Goal: Check status: Check status

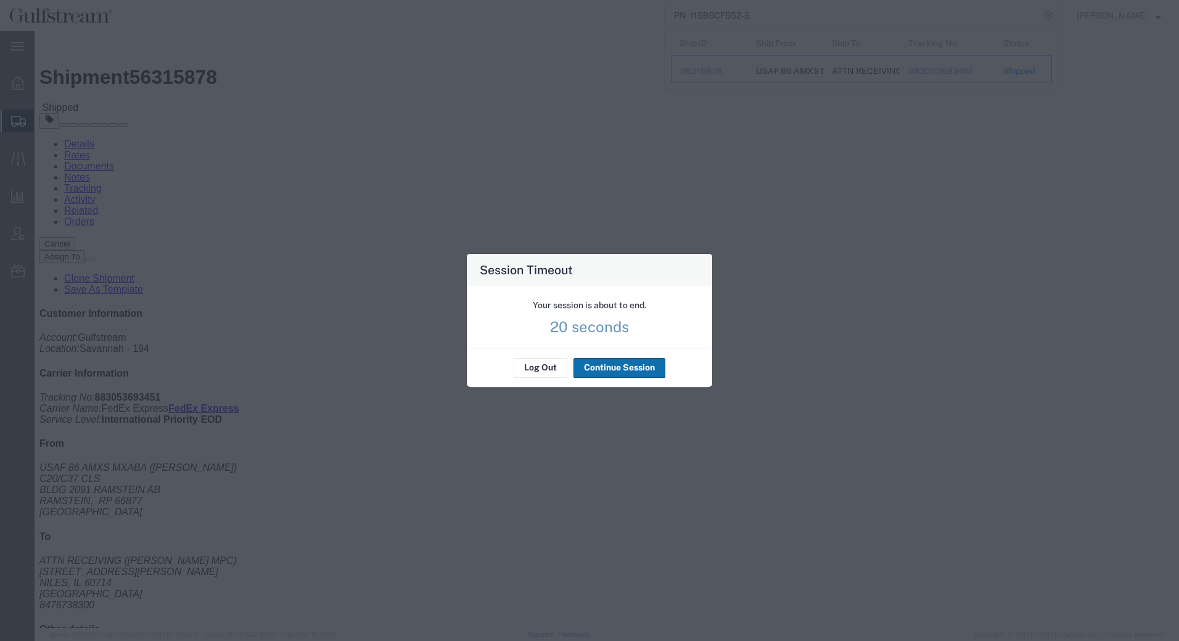
click at [608, 364] on button "Continue Session" at bounding box center [620, 368] width 92 height 20
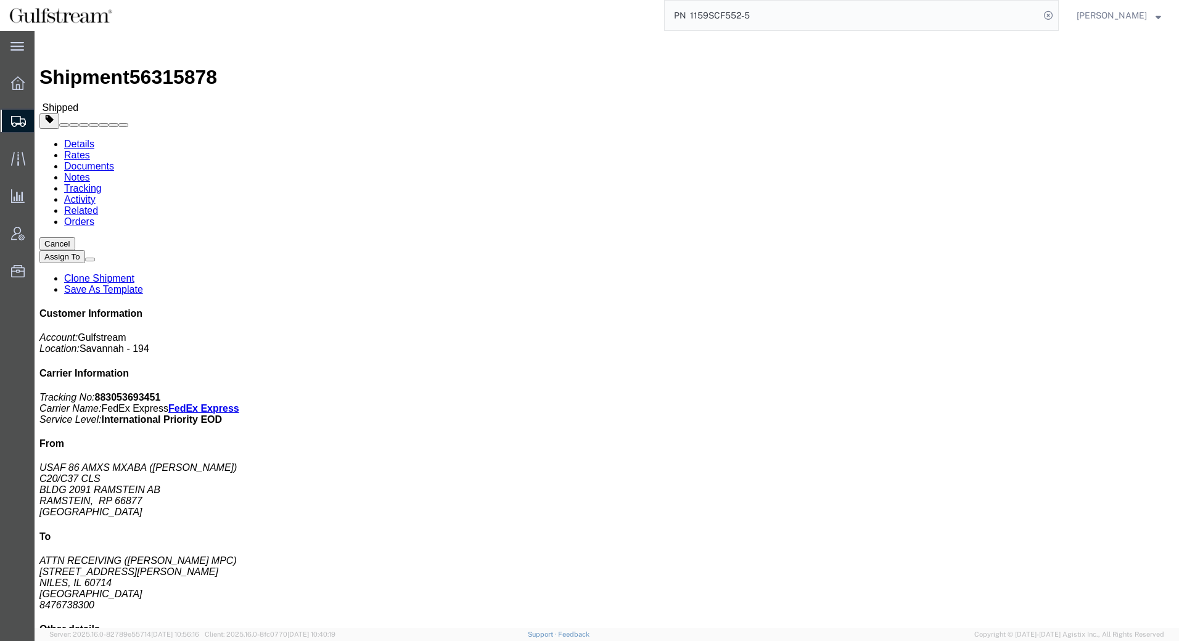
click at [1064, 15] on nav "PN 1159SCF552-5 [PERSON_NAME]" at bounding box center [594, 15] width 1171 height 31
click at [1055, 16] on icon at bounding box center [1048, 15] width 17 height 17
click at [1051, 15] on icon at bounding box center [1048, 15] width 17 height 17
click at [993, 20] on input "search" at bounding box center [852, 16] width 375 height 30
type input "4300078077"
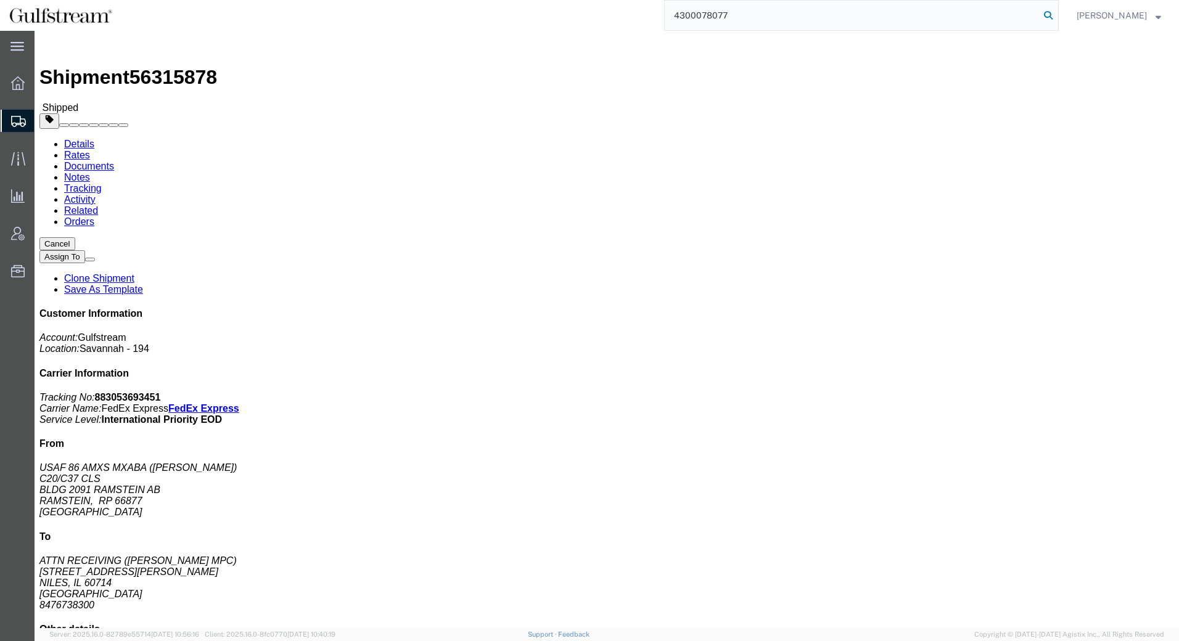
click at [1055, 14] on icon at bounding box center [1048, 15] width 17 height 17
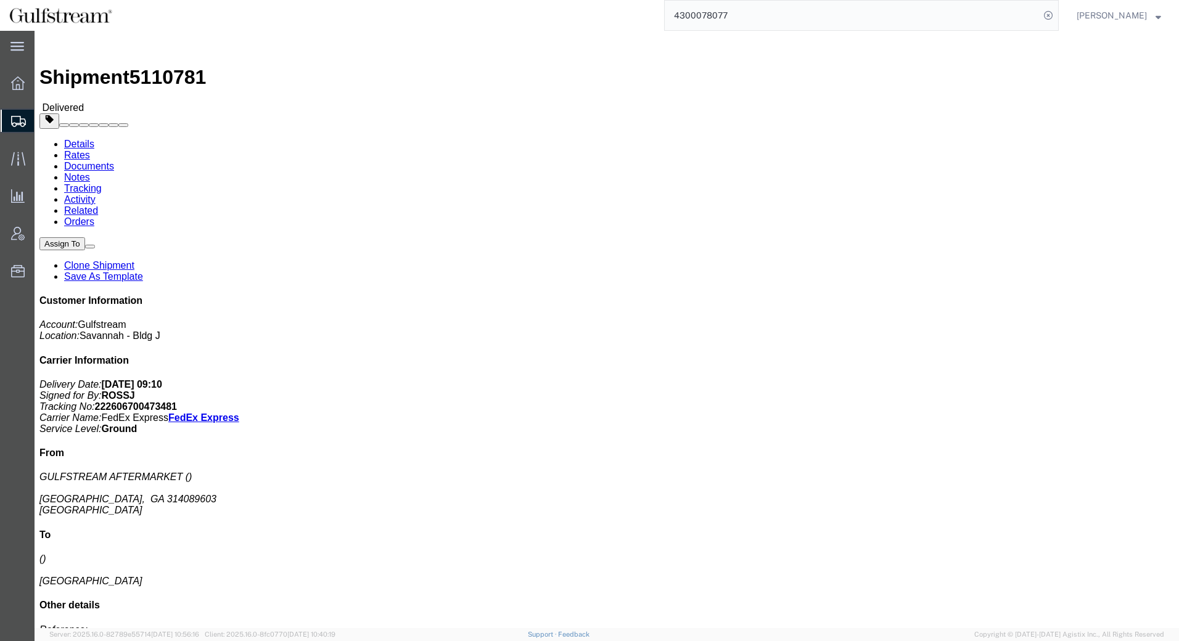
click link "Rates"
